Goal: Task Accomplishment & Management: Manage account settings

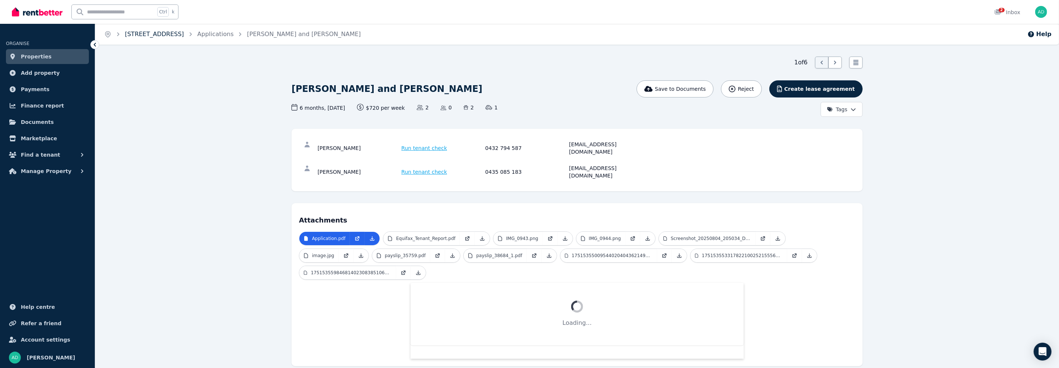
click at [184, 38] on link "[STREET_ADDRESS]" at bounding box center [154, 33] width 59 height 7
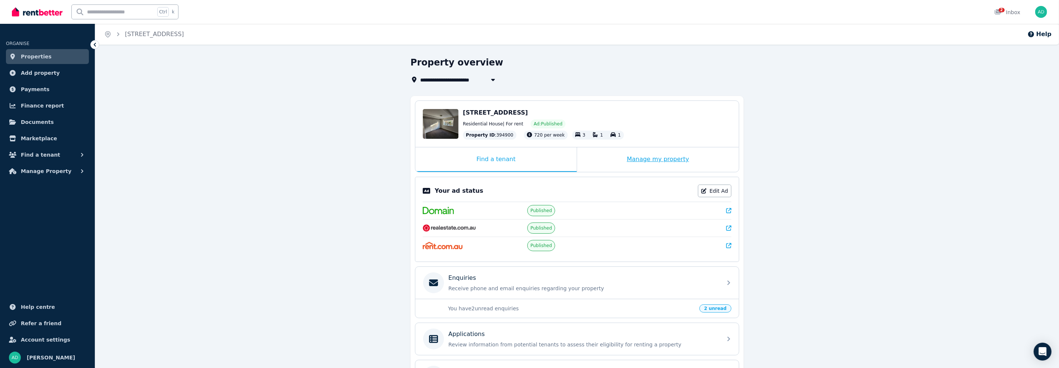
click at [654, 158] on div "Manage my property" at bounding box center [658, 159] width 162 height 25
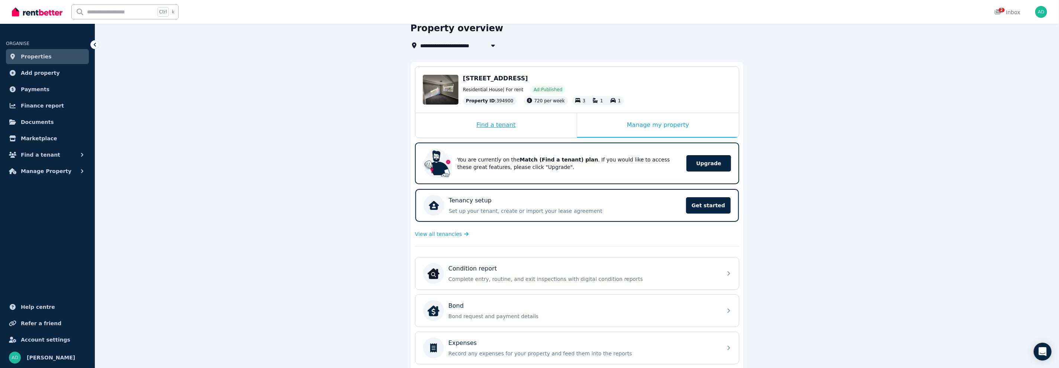
scroll to position [32, 0]
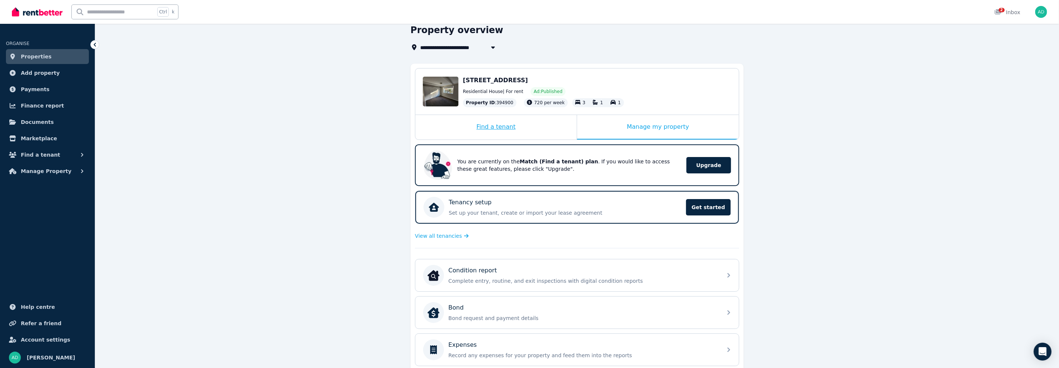
click at [520, 131] on div "Find a tenant" at bounding box center [495, 127] width 161 height 25
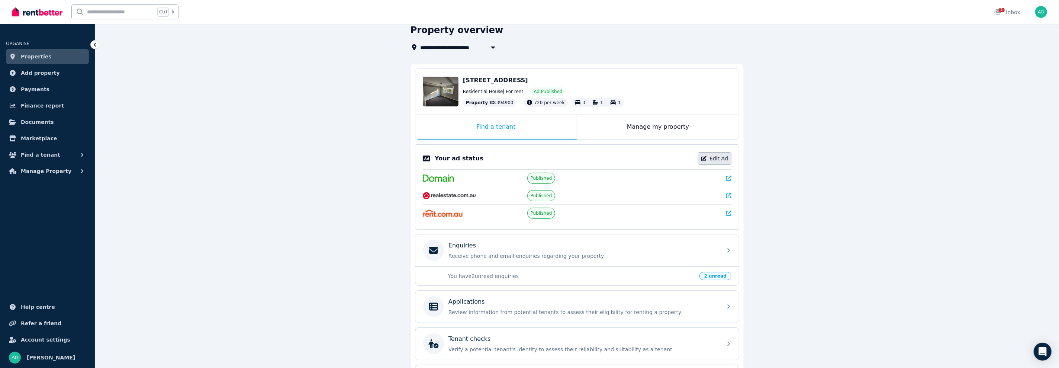
click at [716, 155] on link "Edit Ad" at bounding box center [714, 158] width 33 height 13
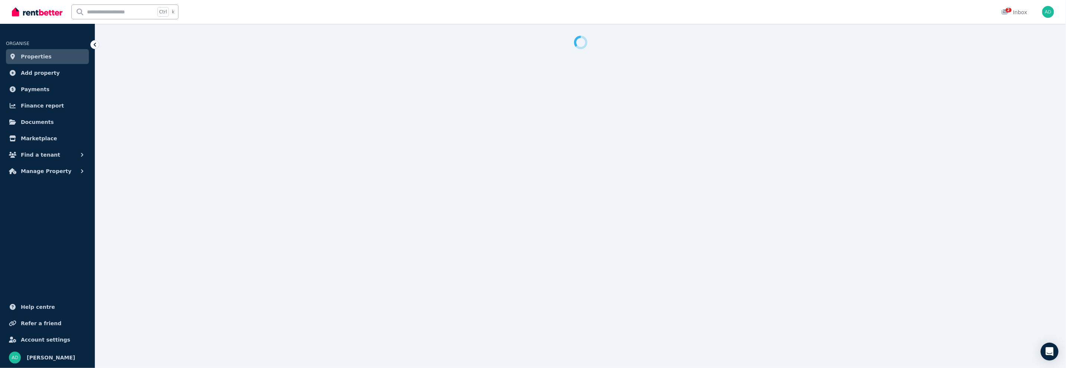
select select "**********"
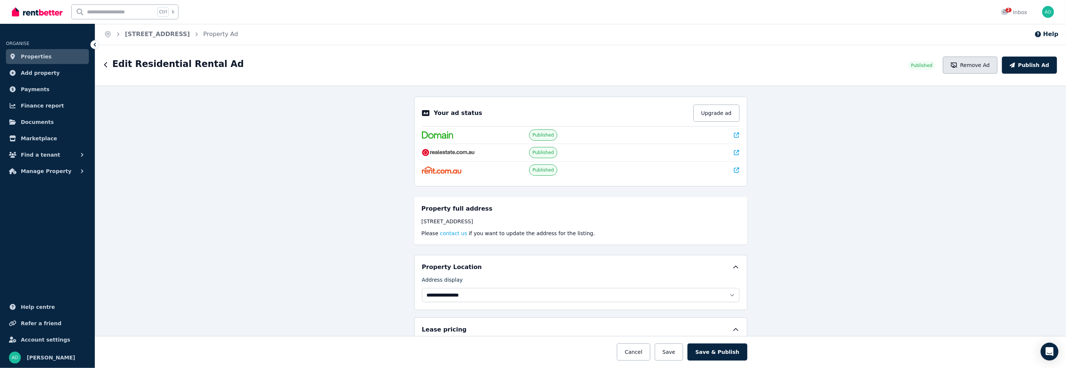
click at [987, 65] on button "Remove Ad" at bounding box center [970, 65] width 55 height 17
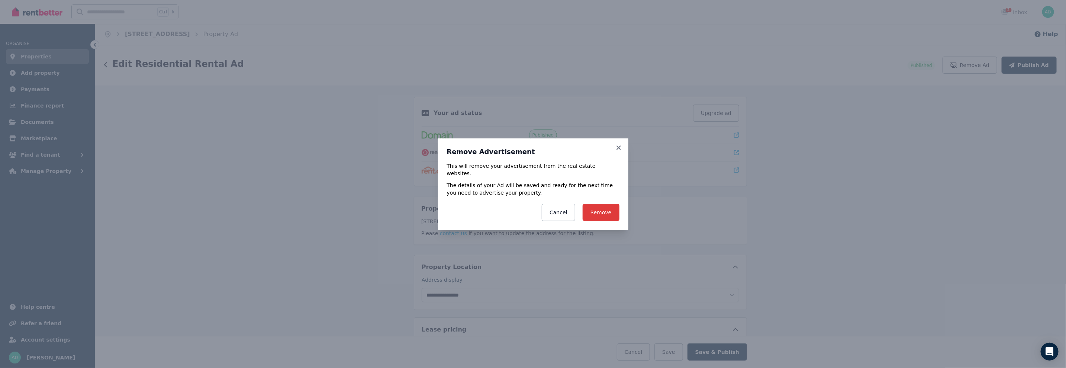
click at [613, 208] on button "Remove" at bounding box center [601, 212] width 37 height 17
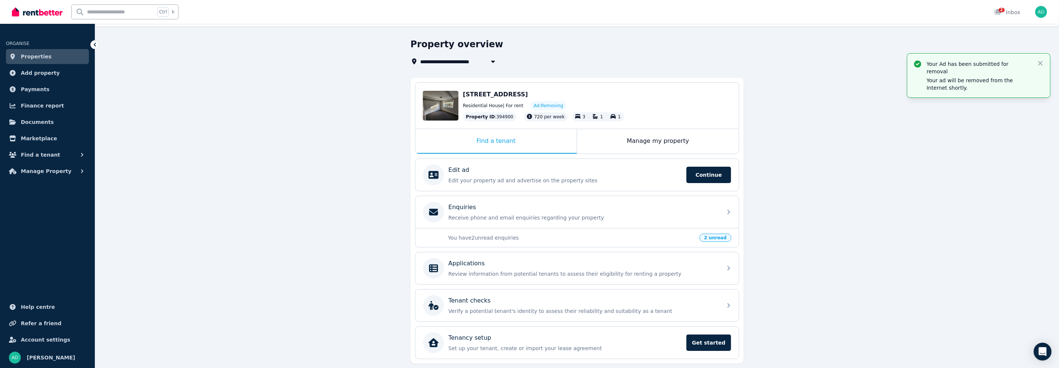
scroll to position [40, 0]
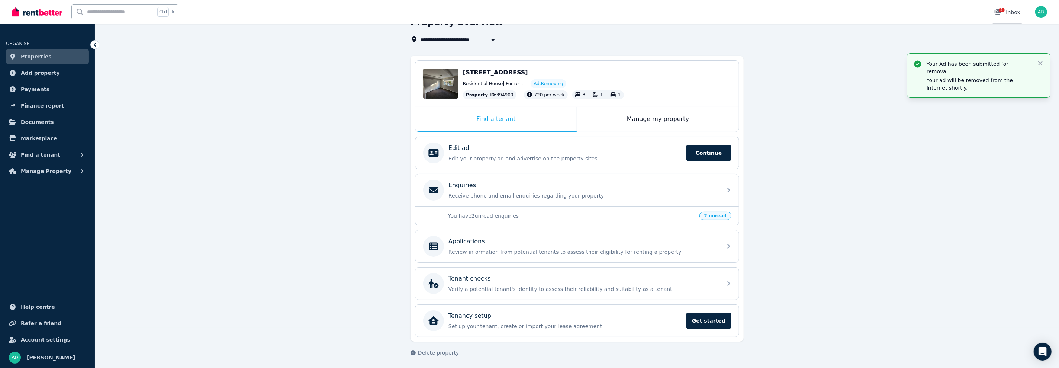
click at [1003, 8] on span "2" at bounding box center [1002, 10] width 6 height 4
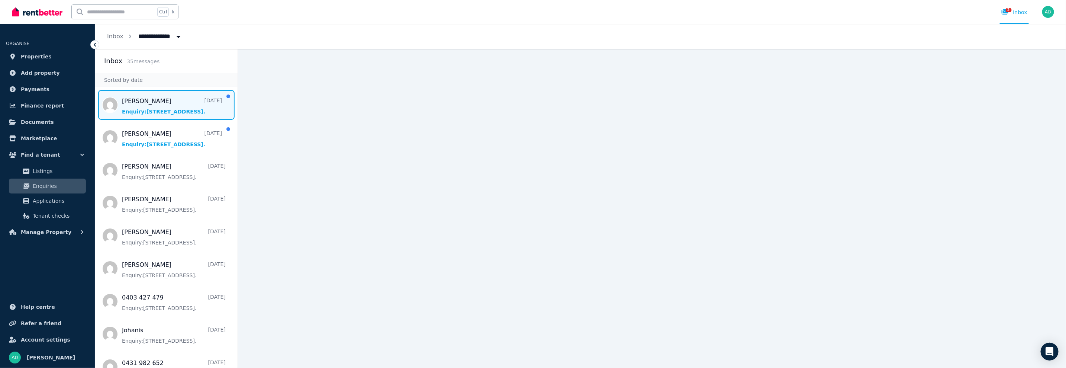
click at [148, 96] on span "Message list" at bounding box center [166, 105] width 142 height 30
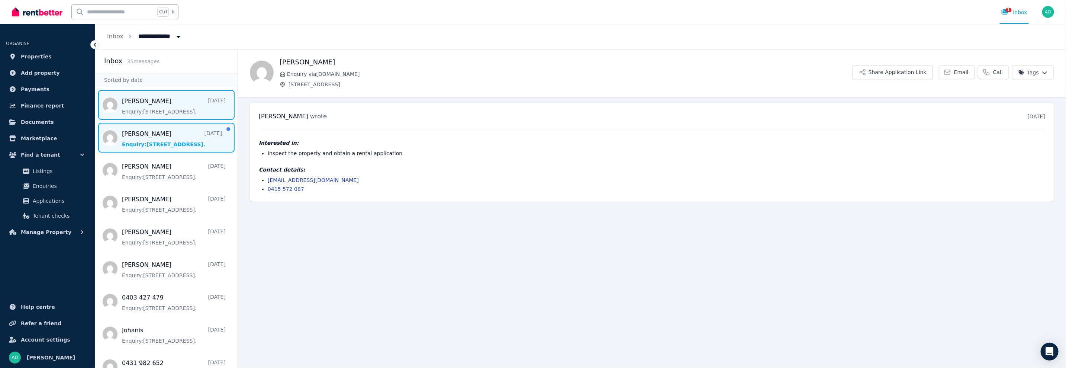
click at [163, 138] on span "Message list" at bounding box center [166, 138] width 142 height 30
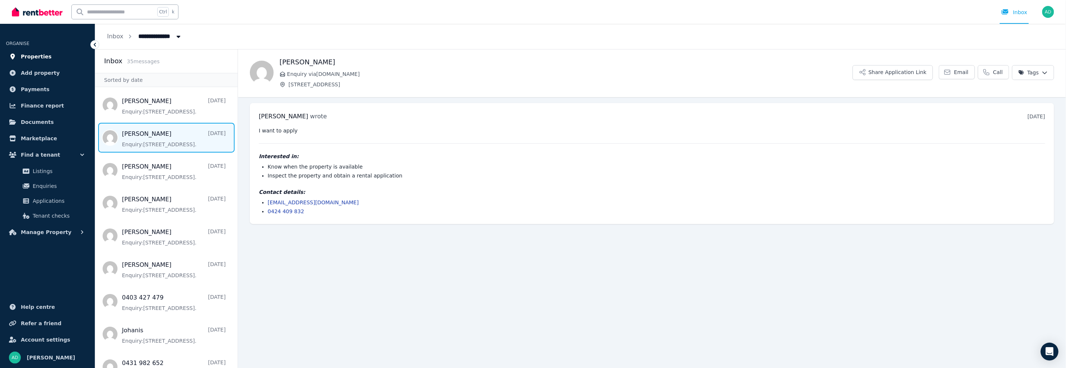
click at [35, 57] on span "Properties" at bounding box center [36, 56] width 31 height 9
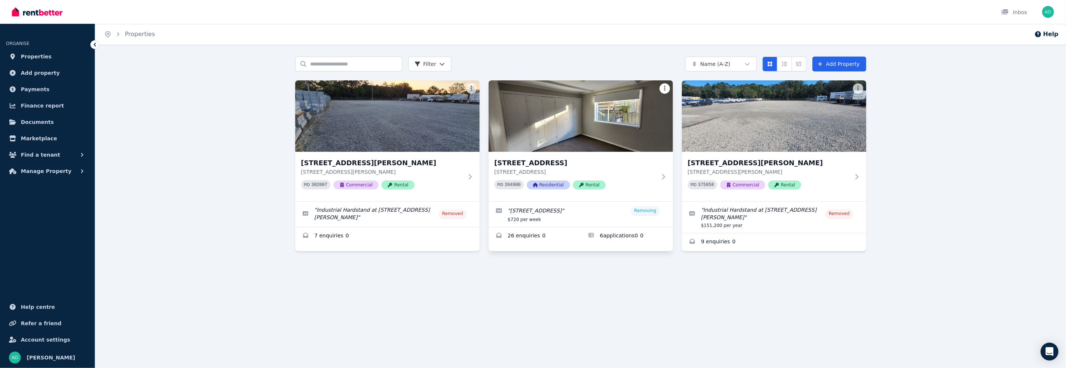
click at [665, 89] on html "Open main menu Inbox Open user menu ORGANISE Properties Add property Payments F…" at bounding box center [533, 184] width 1066 height 368
click at [606, 279] on html "Open main menu Inbox Open user menu ORGANISE Properties Add property Payments F…" at bounding box center [533, 184] width 1066 height 368
click at [608, 266] on div at bounding box center [580, 264] width 571 height 13
